Goal: Communication & Community: Answer question/provide support

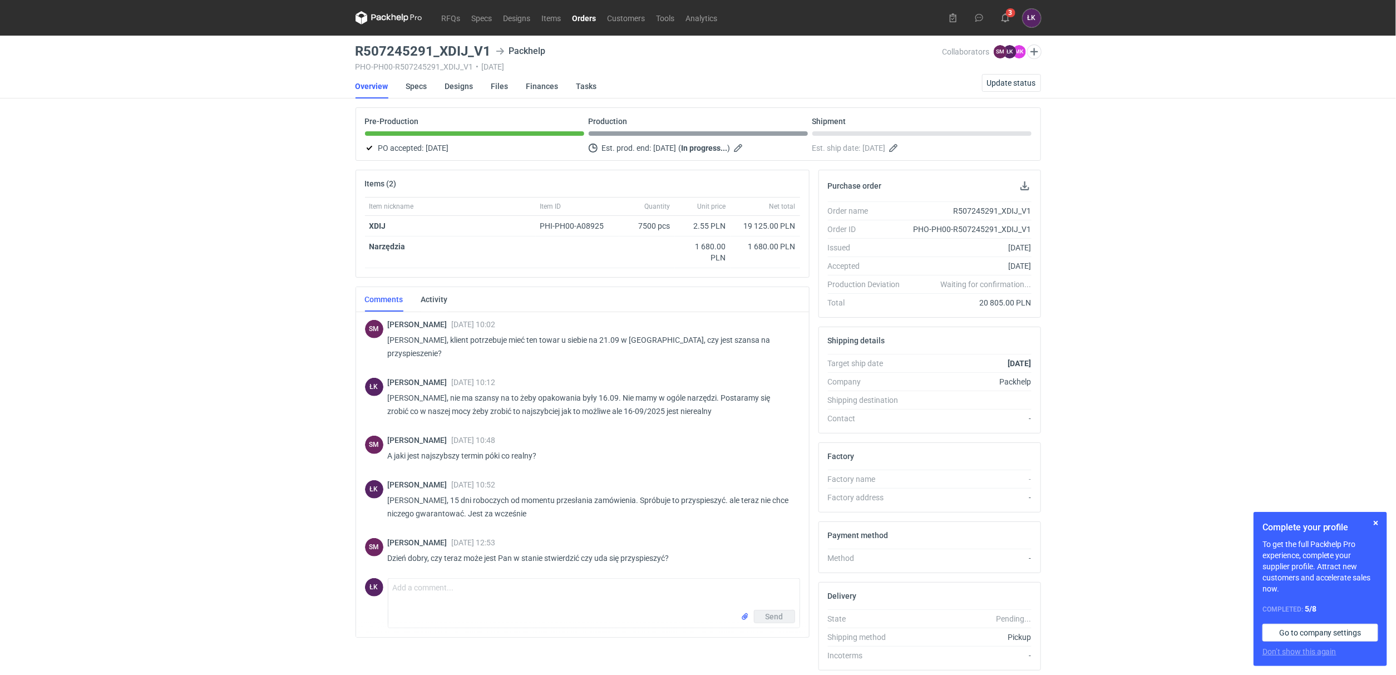
scroll to position [411, 0]
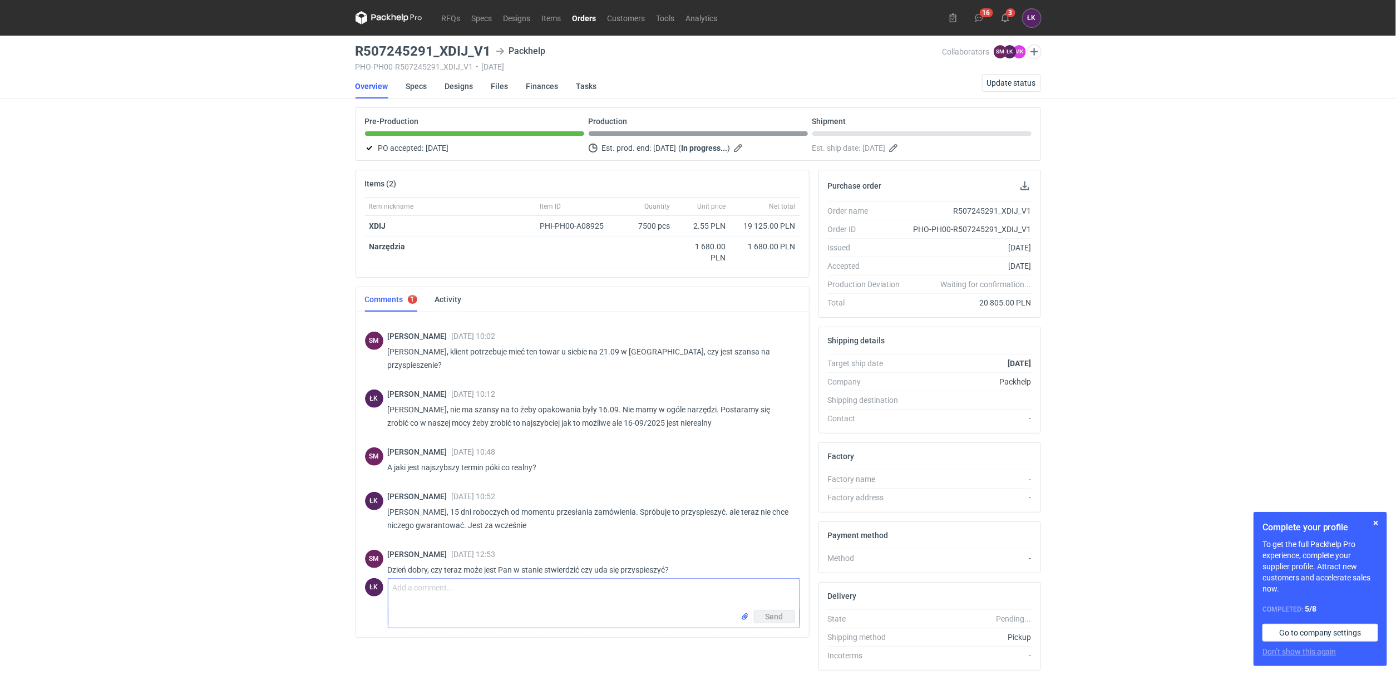
click at [420, 597] on textarea "Comment message" at bounding box center [594, 594] width 411 height 31
type textarea "[PERSON_NAME], będziemy zgłaszać 25 lub 26-09/2025"
click at [775, 614] on span "Send" at bounding box center [775, 617] width 18 height 8
